Goal: Task Accomplishment & Management: Manage account settings

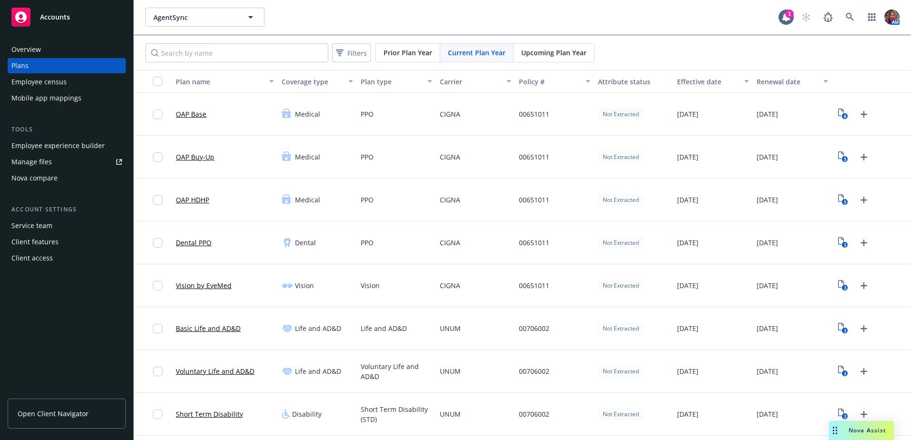
scroll to position [29, 0]
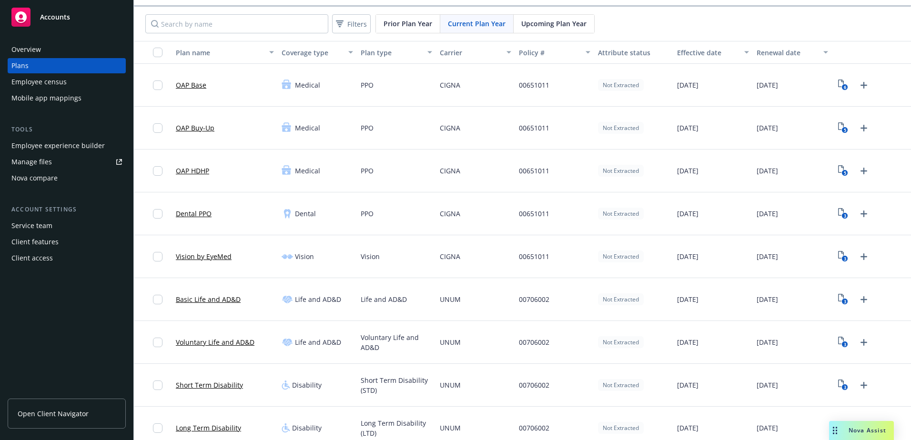
click at [58, 143] on div "Employee experience builder" at bounding box center [57, 145] width 93 height 15
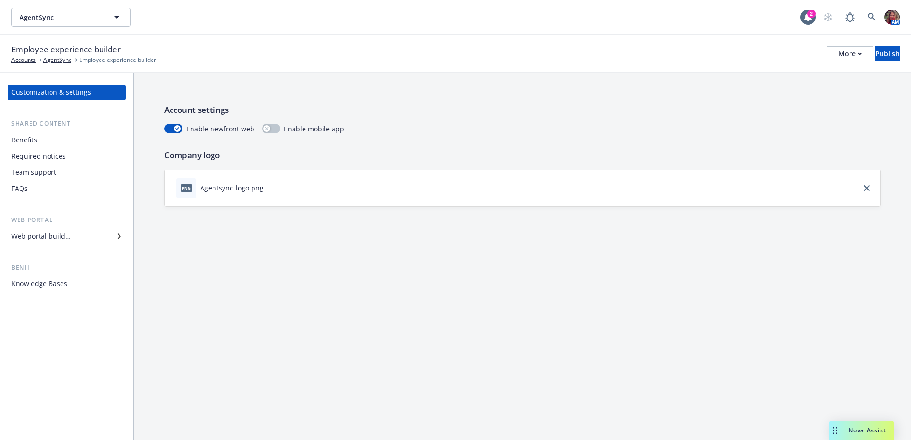
click at [65, 238] on div "Web portal builder" at bounding box center [40, 236] width 59 height 15
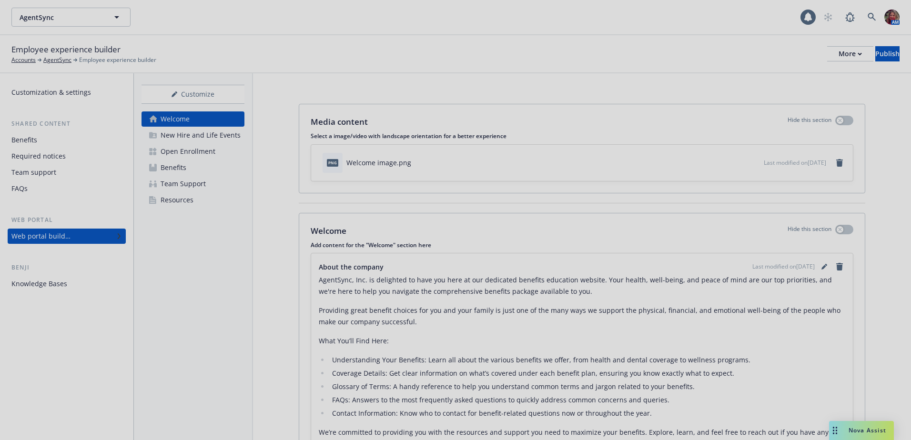
click at [162, 171] on div at bounding box center [455, 220] width 911 height 440
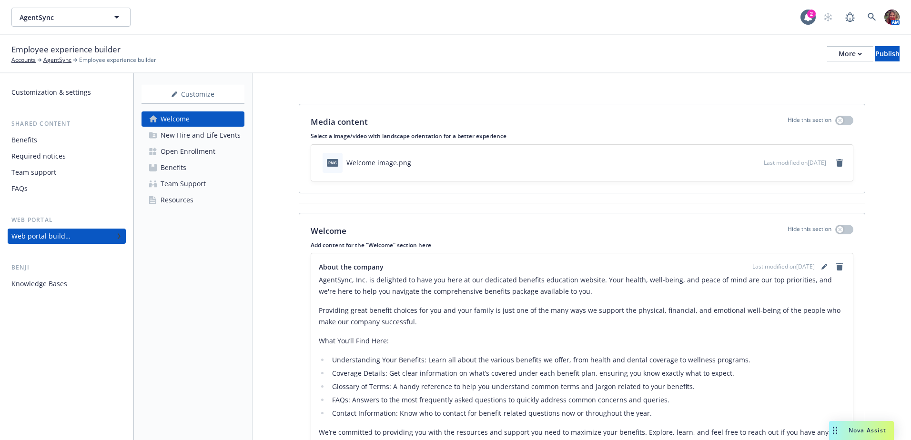
click at [174, 166] on div "Benefits" at bounding box center [174, 167] width 26 height 15
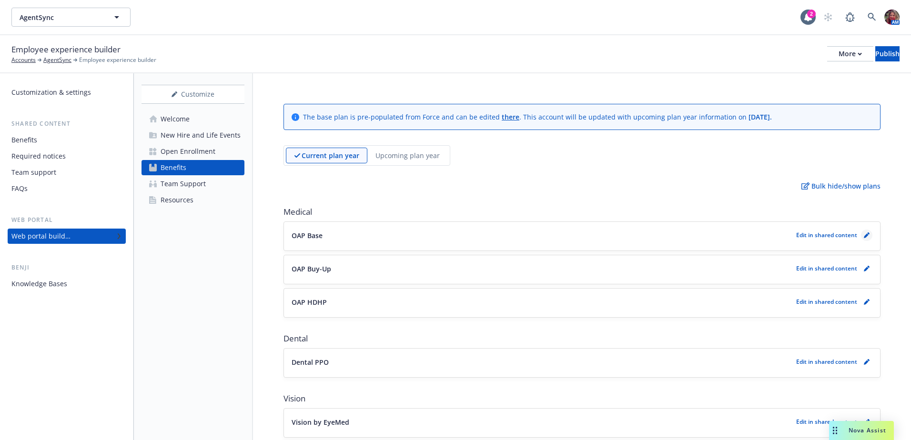
click at [864, 234] on icon "pencil" at bounding box center [867, 235] width 6 height 6
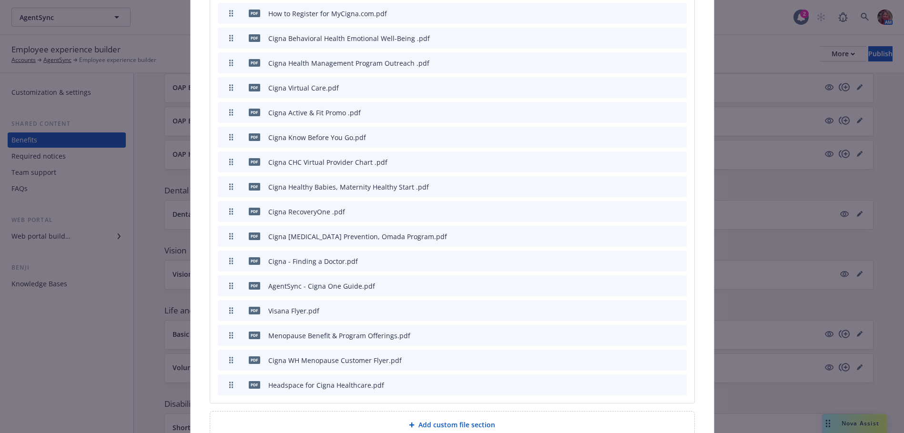
scroll to position [1067, 0]
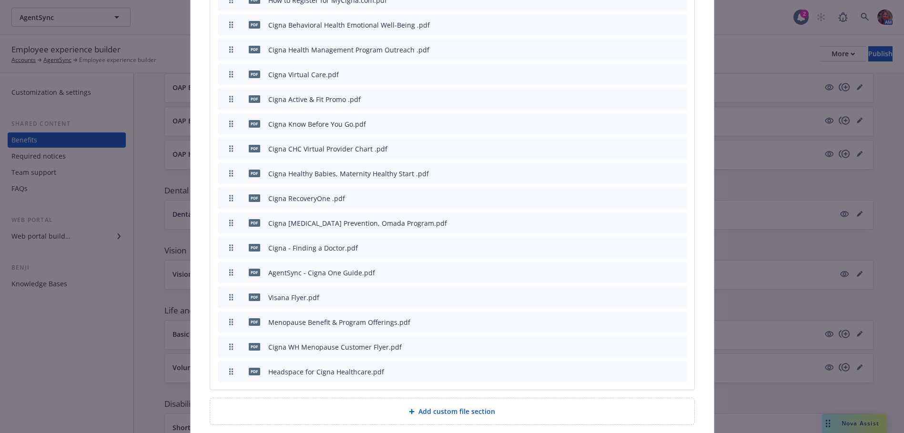
click at [658, 368] on icon "preview file" at bounding box center [662, 371] width 9 height 7
click at [659, 367] on button at bounding box center [663, 372] width 9 height 10
click at [660, 368] on icon "preview file" at bounding box center [662, 371] width 9 height 7
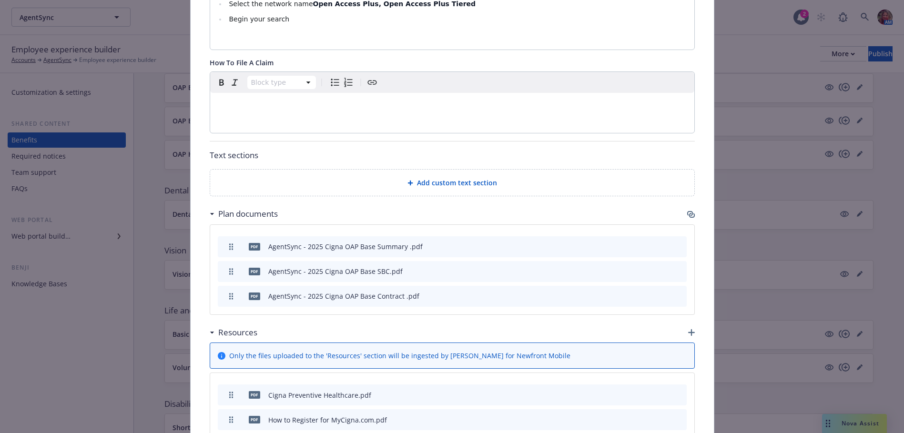
scroll to position [590, 0]
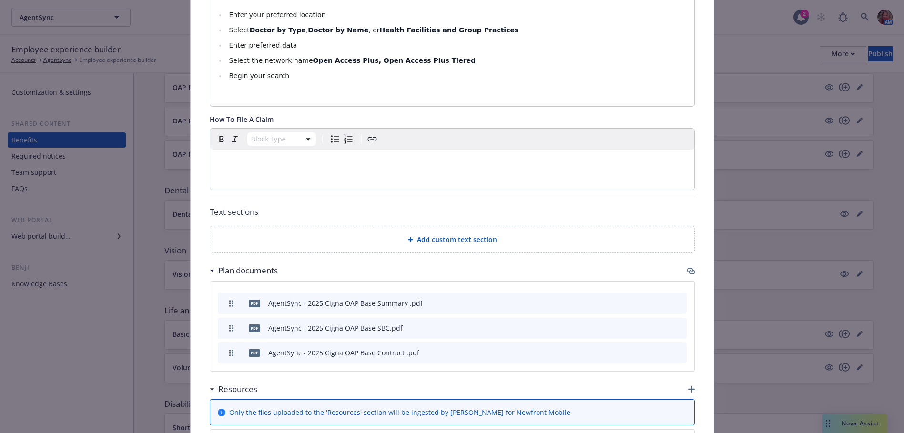
click at [690, 379] on div "Resources" at bounding box center [452, 389] width 485 height 20
click at [688, 386] on icon "button" at bounding box center [691, 389] width 7 height 7
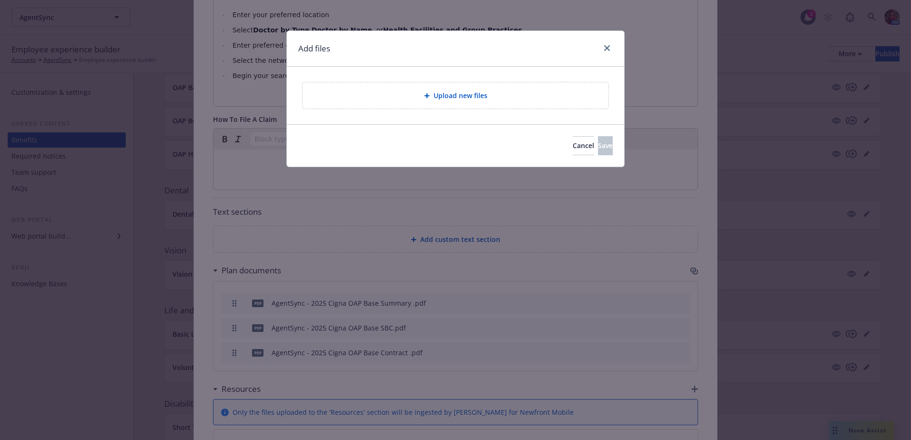
click at [437, 106] on div "Upload new files" at bounding box center [456, 95] width 306 height 26
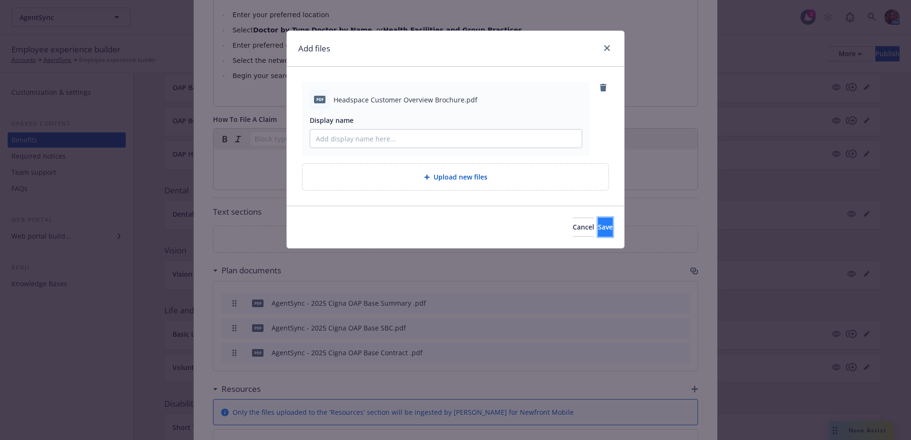
click at [598, 229] on span "Save" at bounding box center [605, 226] width 15 height 9
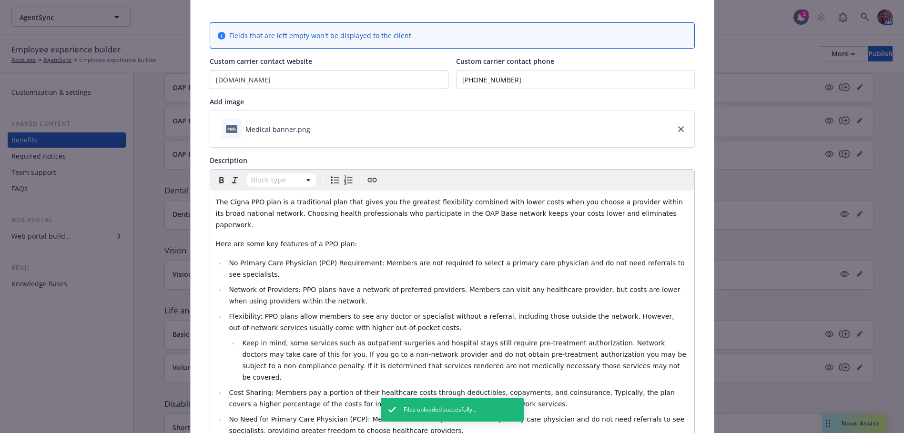
scroll to position [0, 0]
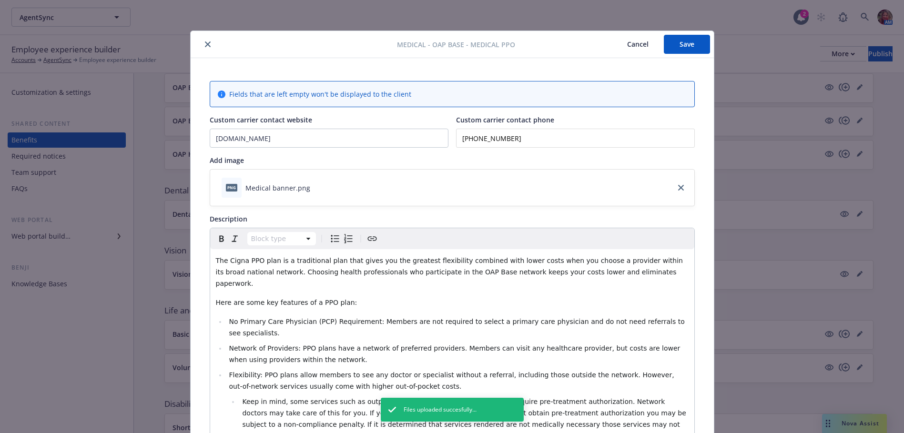
click at [670, 46] on button "Save" at bounding box center [687, 44] width 46 height 19
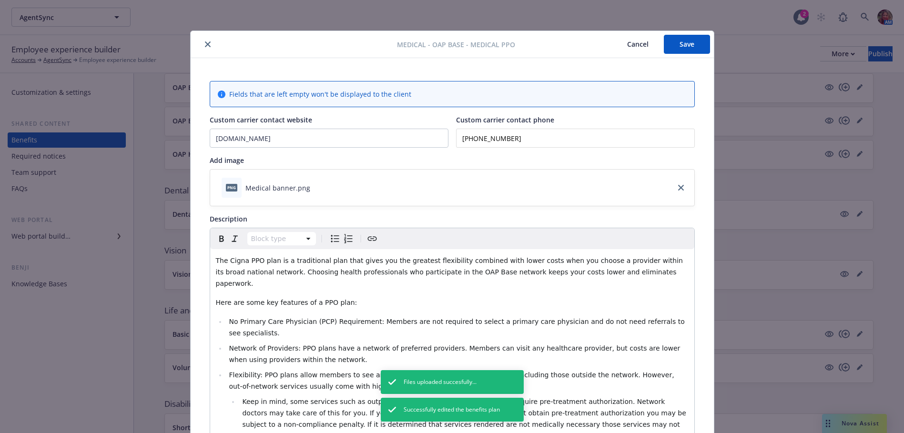
click at [205, 43] on icon "close" at bounding box center [208, 44] width 6 height 6
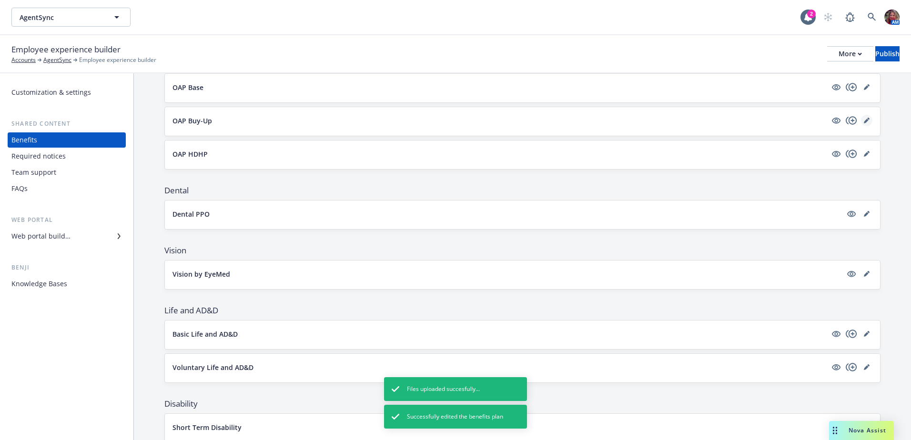
click at [864, 121] on icon "editPencil" at bounding box center [867, 121] width 6 height 6
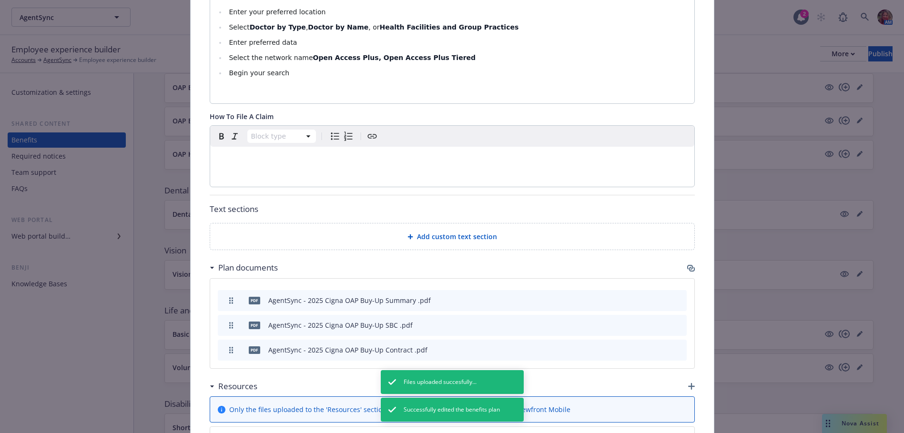
scroll to position [543, 0]
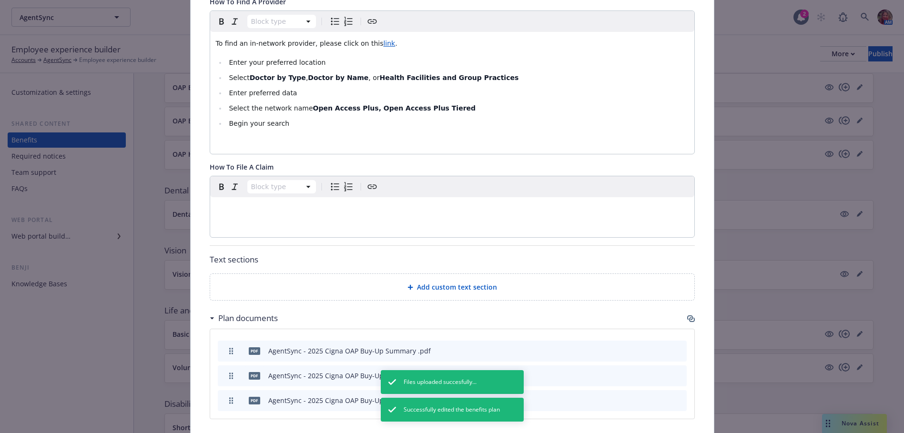
click at [688, 434] on icon "button" at bounding box center [691, 437] width 7 height 7
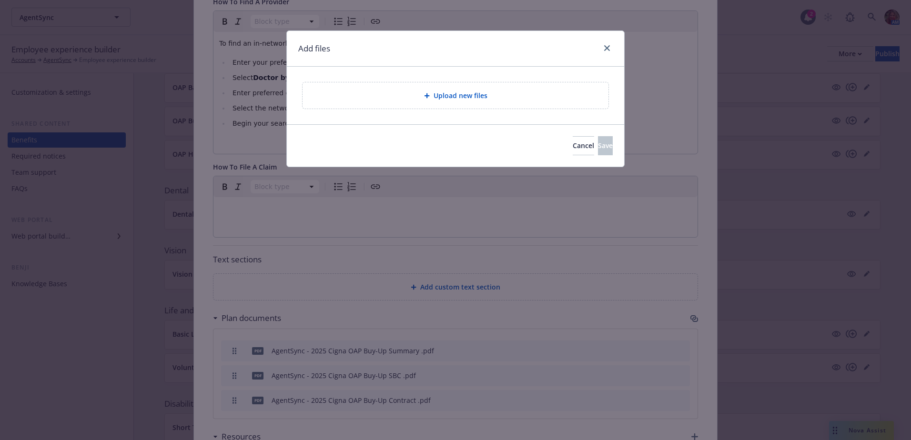
click at [461, 109] on div "Upload new files" at bounding box center [455, 95] width 307 height 27
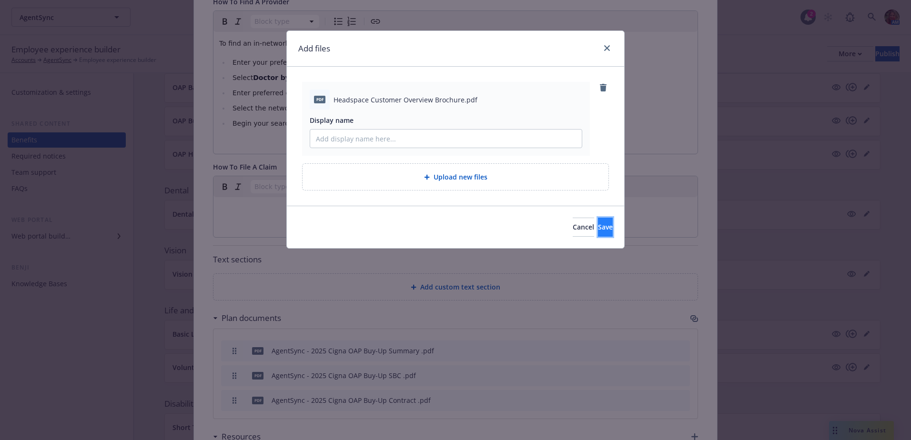
click at [598, 228] on button "Save" at bounding box center [605, 227] width 15 height 19
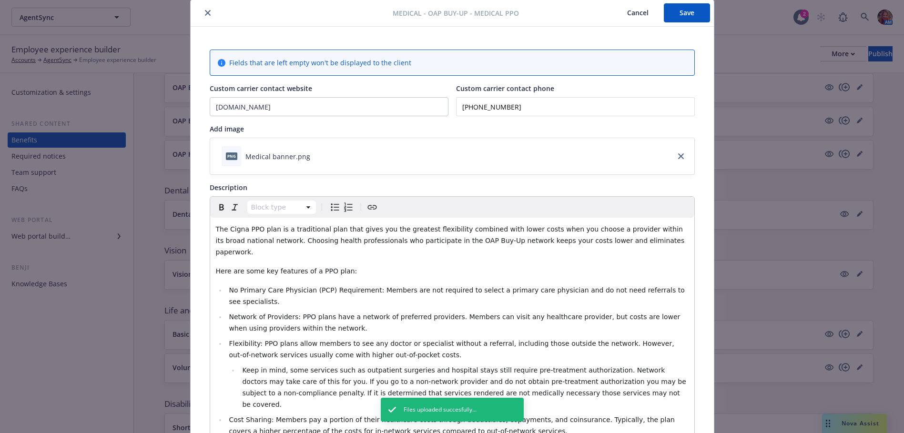
scroll to position [0, 0]
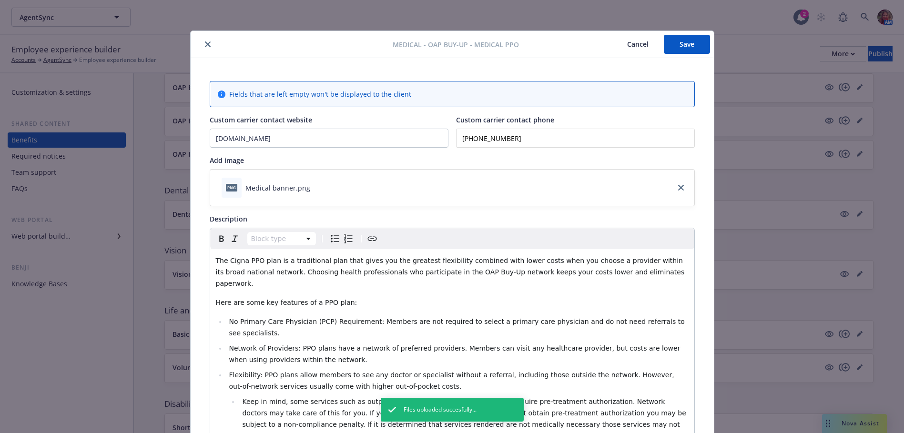
click at [688, 40] on button "Save" at bounding box center [687, 44] width 46 height 19
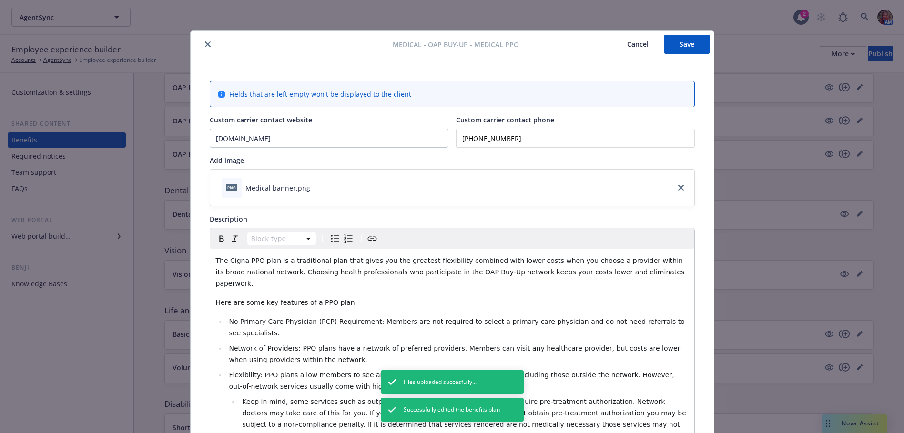
click at [206, 42] on icon "close" at bounding box center [208, 44] width 6 height 6
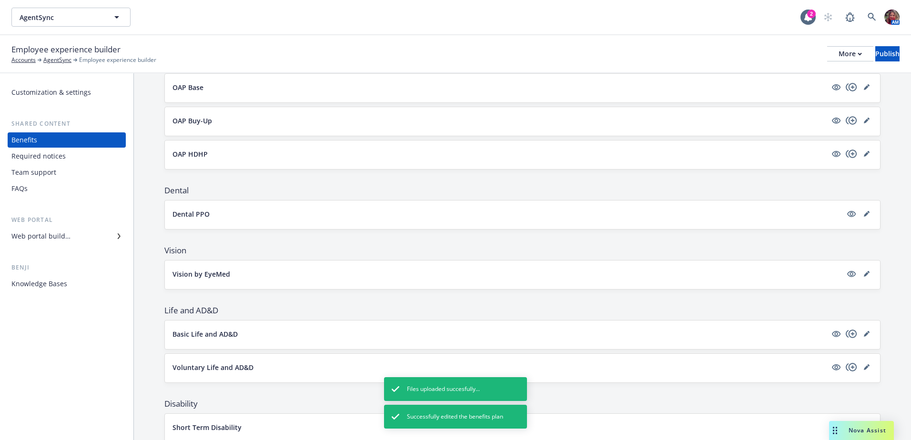
click at [860, 160] on div "OAP HDHP" at bounding box center [522, 154] width 700 height 13
click at [864, 156] on icon "editPencil" at bounding box center [867, 154] width 6 height 6
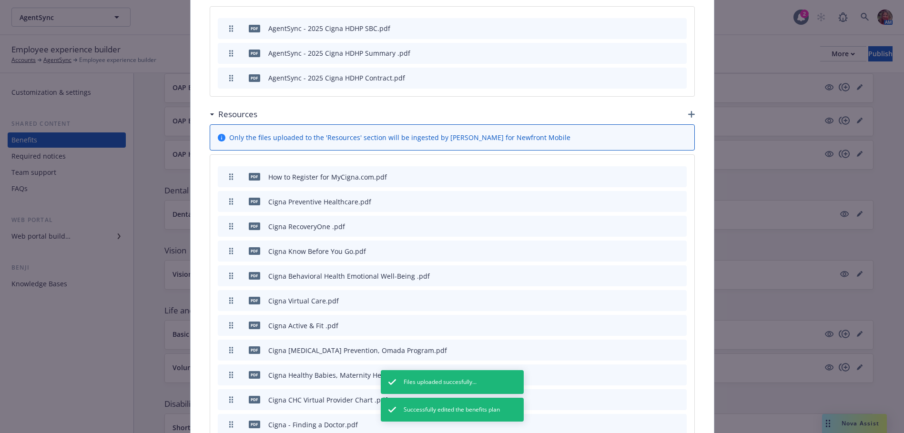
scroll to position [756, 0]
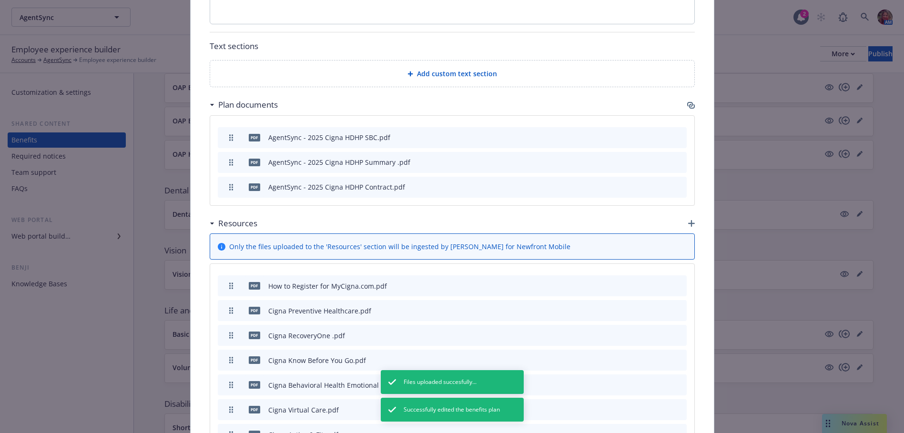
click at [689, 220] on icon "button" at bounding box center [691, 223] width 7 height 7
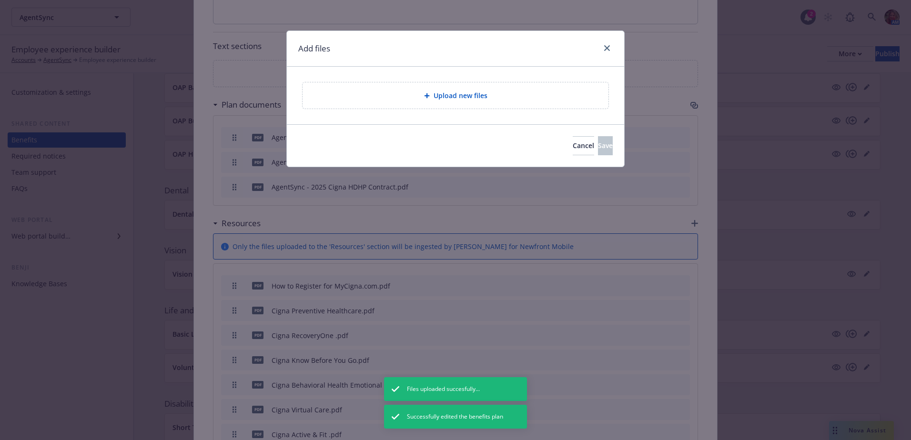
click at [440, 84] on div "Upload new files" at bounding box center [456, 95] width 306 height 26
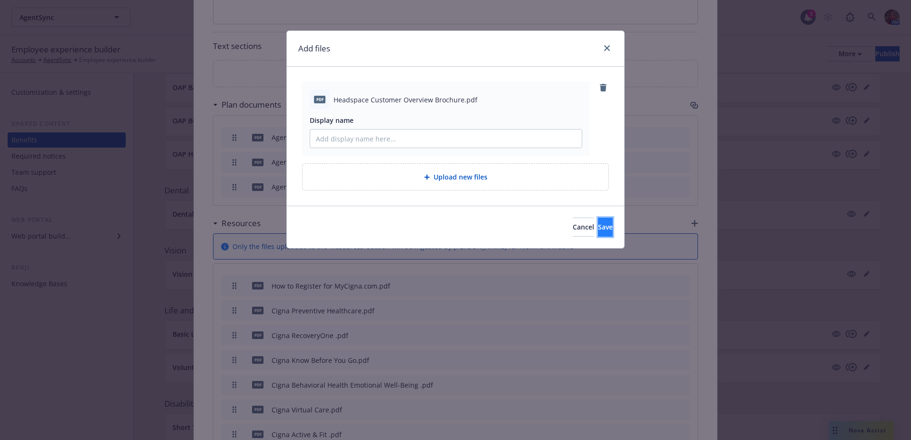
click at [598, 229] on span "Save" at bounding box center [605, 226] width 15 height 9
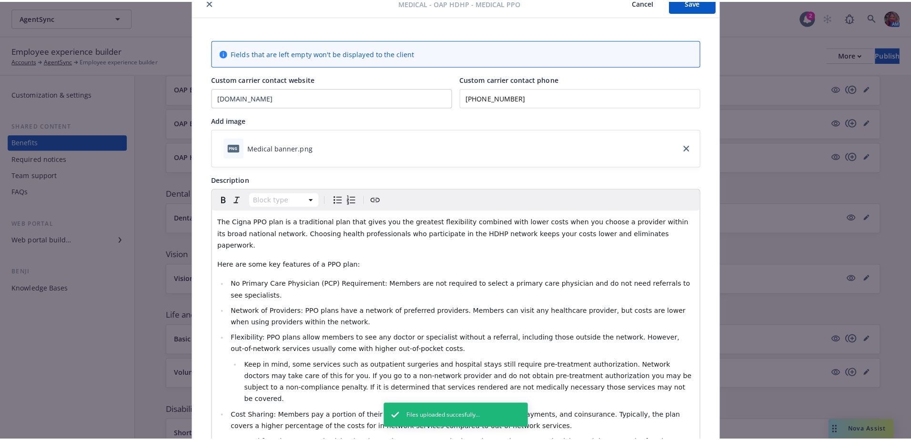
scroll to position [0, 0]
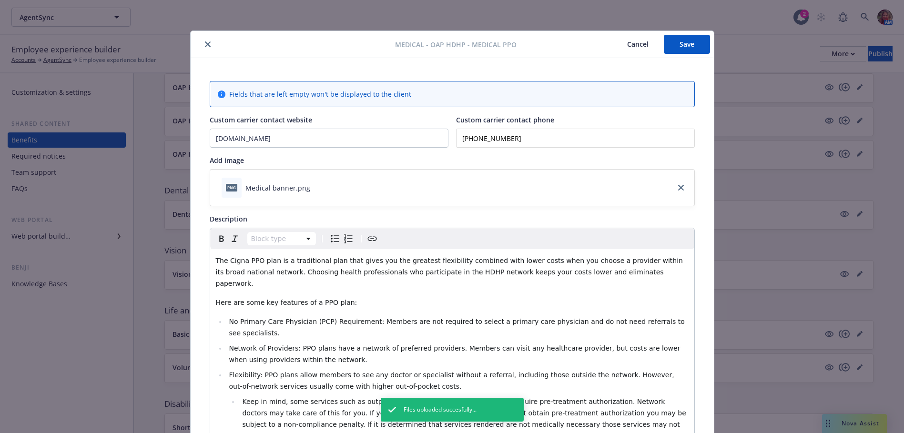
click at [677, 40] on button "Save" at bounding box center [687, 44] width 46 height 19
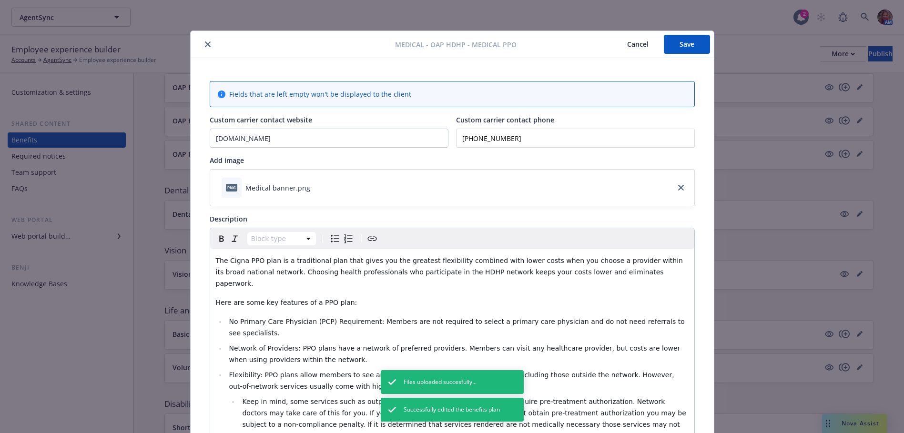
click at [205, 41] on icon "close" at bounding box center [208, 44] width 6 height 6
